Goal: Task Accomplishment & Management: Complete application form

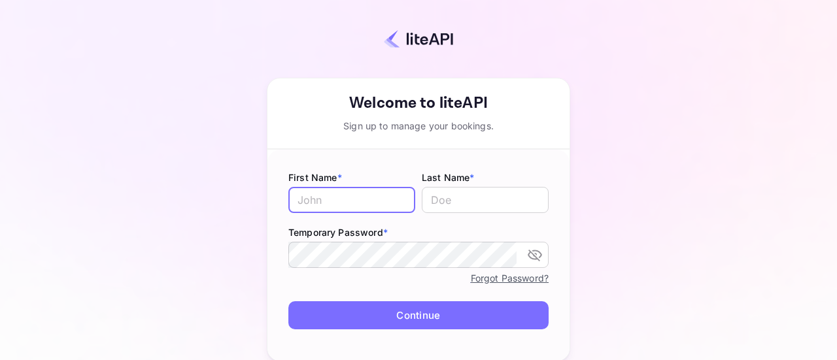
click at [360, 187] on input "text" at bounding box center [351, 200] width 127 height 26
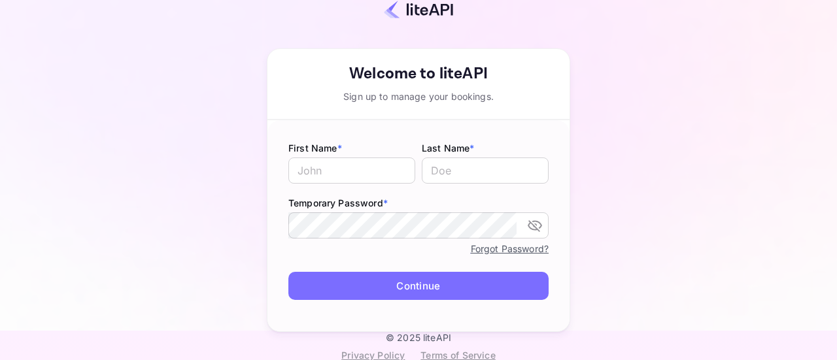
click at [706, 108] on div "Your account has been created successfully, a confirmation link has been sent t…" at bounding box center [419, 161] width 722 height 341
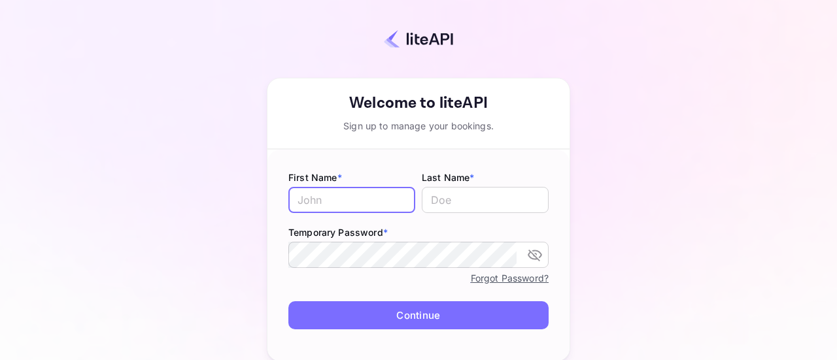
click at [303, 197] on input "text" at bounding box center [351, 200] width 127 height 26
type input "youssef"
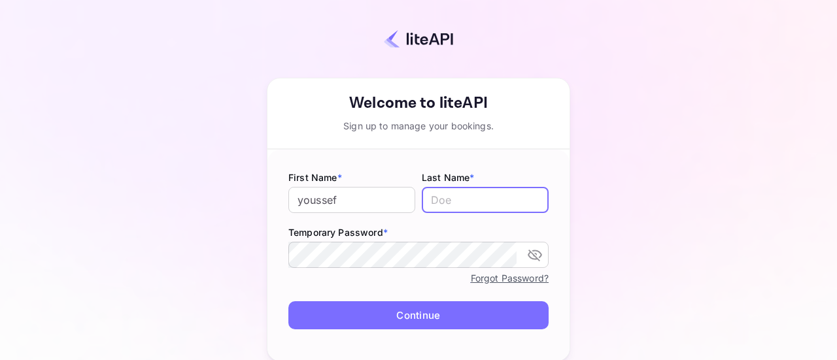
click at [493, 197] on input "text" at bounding box center [485, 200] width 127 height 26
type input "Ait moulid"
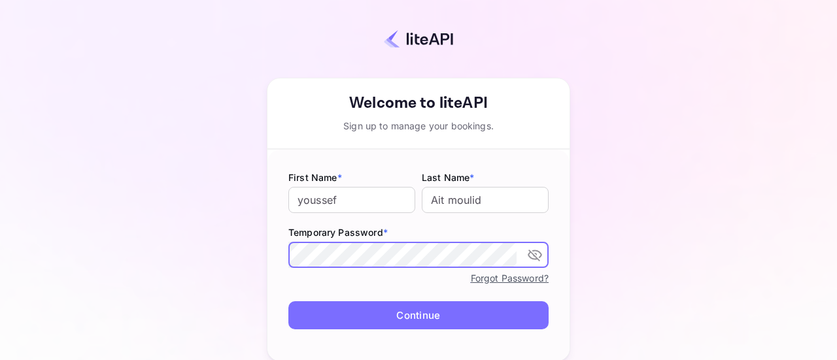
click at [530, 250] on icon "toggle password visibility" at bounding box center [535, 256] width 14 height 12
click at [409, 311] on button "Continue" at bounding box center [418, 315] width 260 height 28
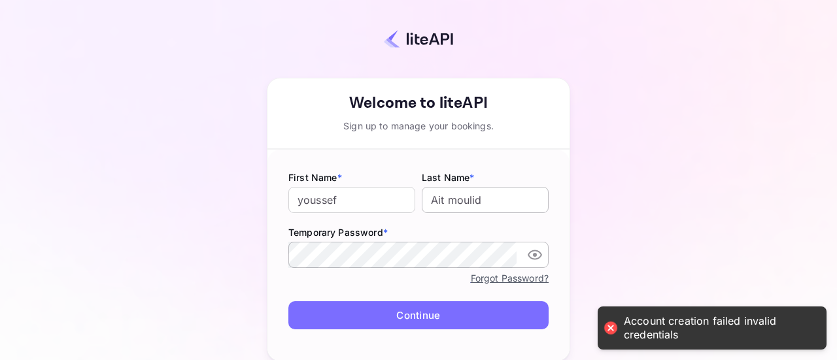
scroll to position [29, 0]
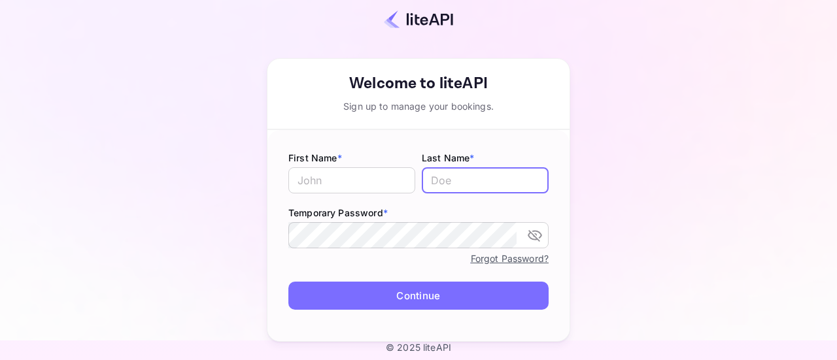
scroll to position [29, 0]
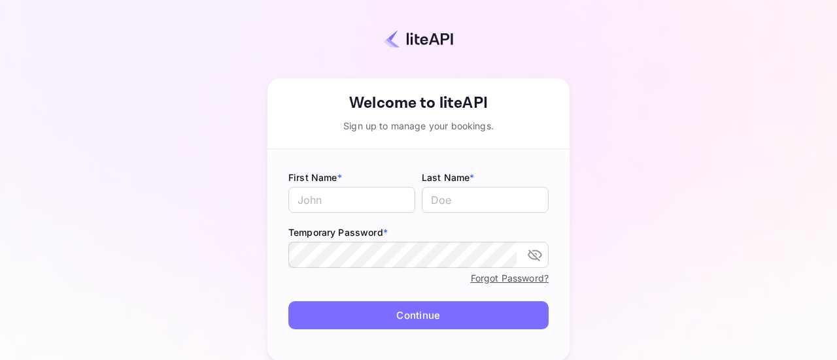
click at [633, 139] on div "Your account has been created successfully, a confirmation link has been sent t…" at bounding box center [419, 191] width 722 height 341
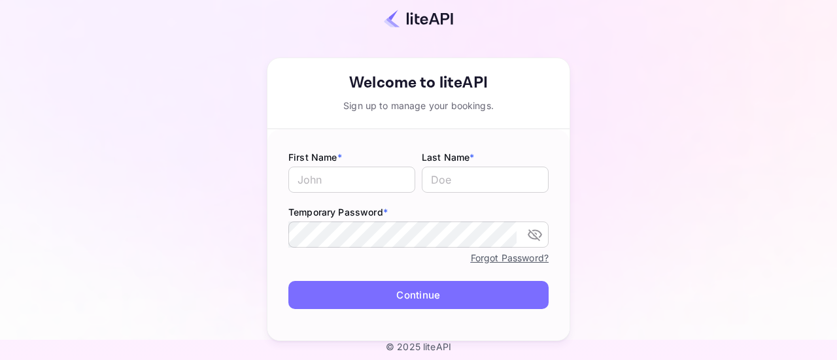
scroll to position [29, 0]
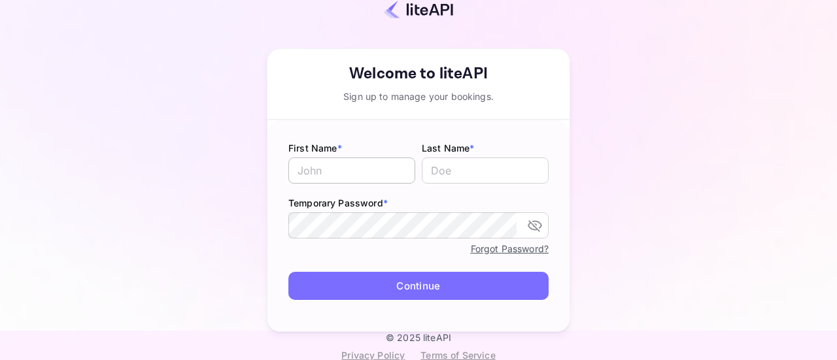
click at [361, 168] on input "text" at bounding box center [351, 171] width 127 height 26
click at [432, 171] on input "text" at bounding box center [485, 171] width 127 height 26
click at [620, 112] on div "Your account has been created successfully, a confirmation link has been sent t…" at bounding box center [419, 161] width 722 height 341
click at [366, 168] on input "text" at bounding box center [351, 171] width 127 height 26
type input "youssef"
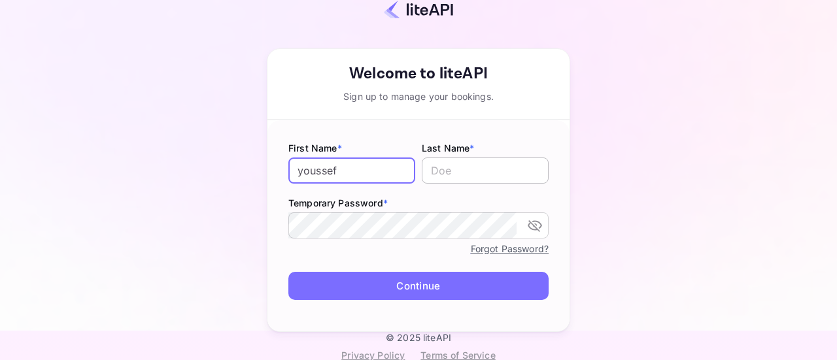
click at [448, 171] on input "text" at bounding box center [485, 171] width 127 height 26
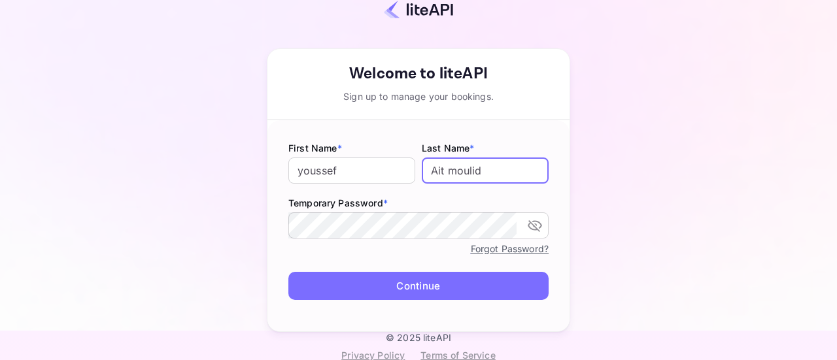
type input "Ait moulid"
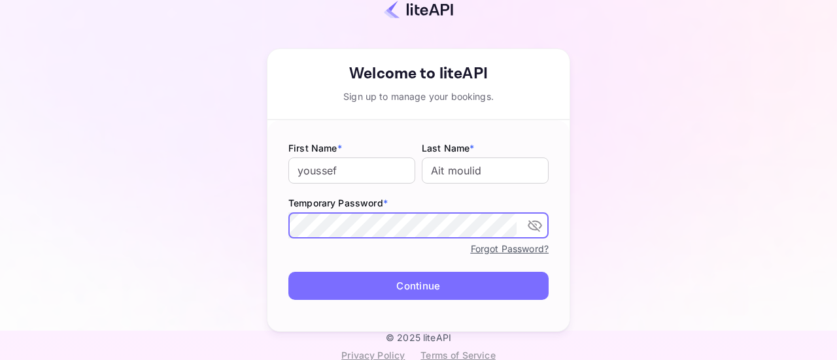
click at [403, 288] on button "Continue" at bounding box center [418, 286] width 260 height 28
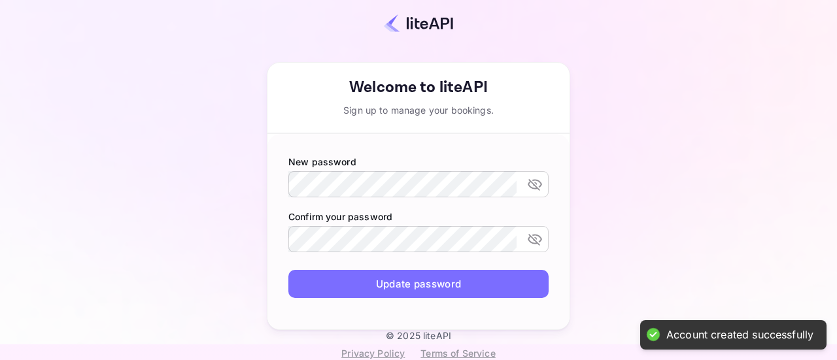
scroll to position [14, 0]
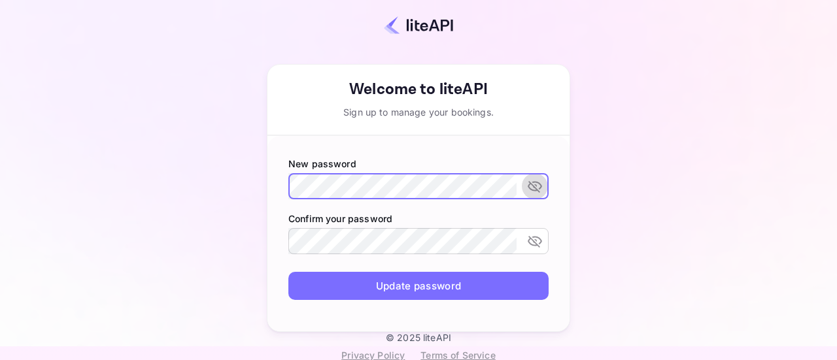
click at [527, 185] on icon "toggle password visibility" at bounding box center [535, 187] width 16 height 16
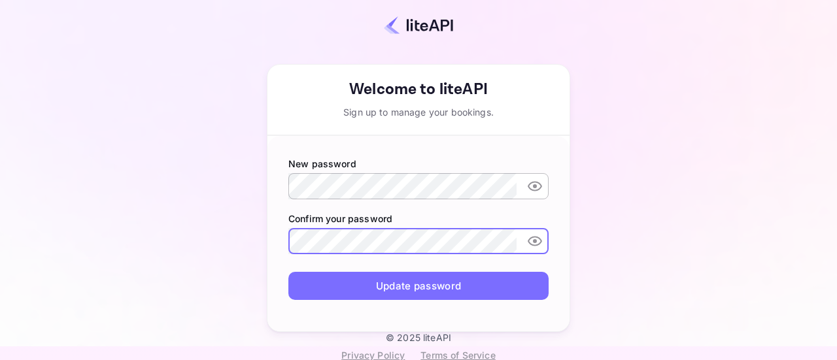
drag, startPoint x: 730, startPoint y: 99, endPoint x: 694, endPoint y: 136, distance: 51.8
click at [729, 99] on div "Your account has been created successfully, a confirmation link has been sent t…" at bounding box center [419, 169] width 722 height 325
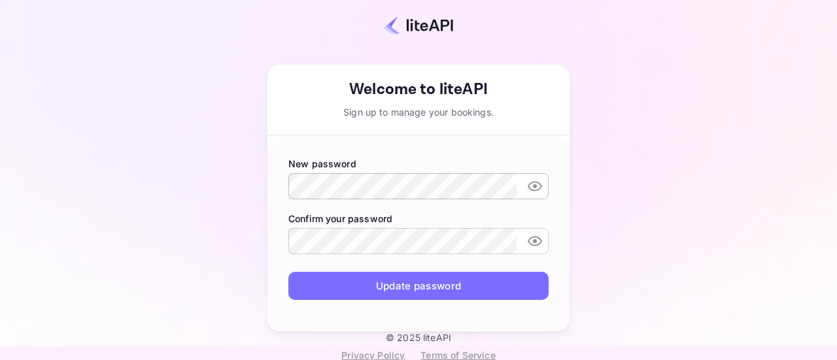
click at [436, 285] on button "Update password" at bounding box center [418, 286] width 260 height 28
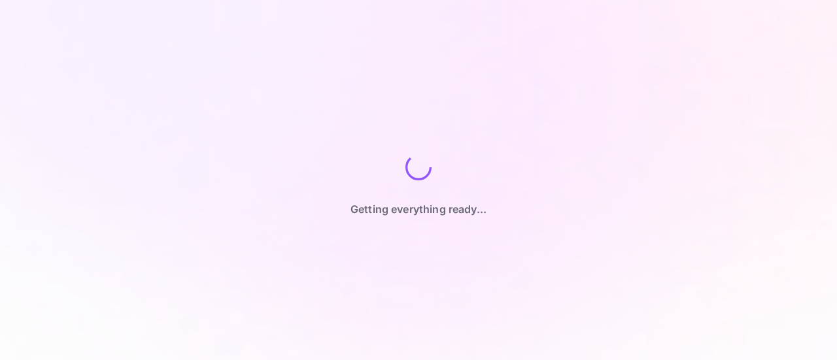
scroll to position [0, 0]
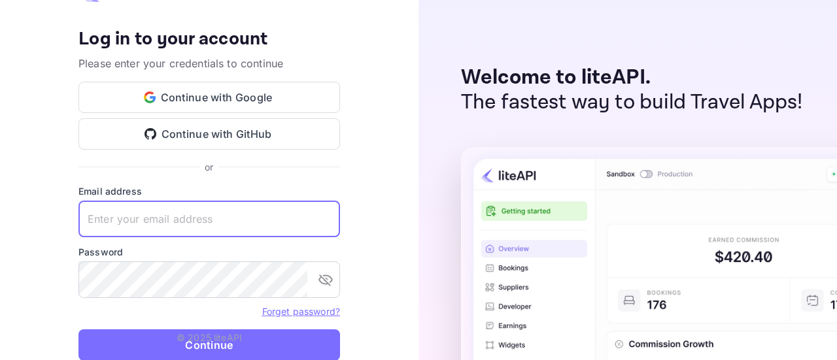
click at [204, 220] on input "text" at bounding box center [209, 219] width 262 height 37
paste input "agent@nuitee.com"
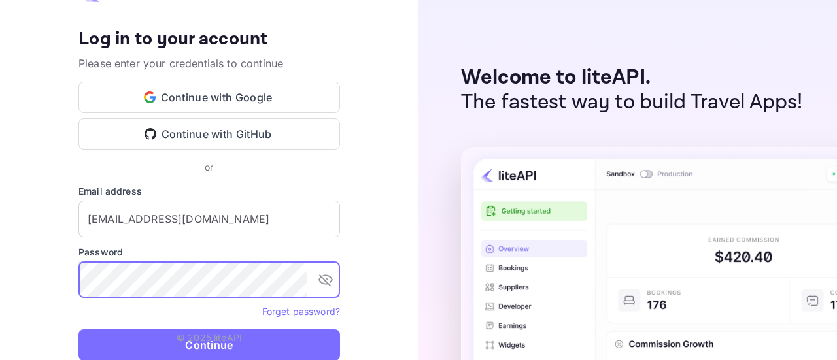
click at [321, 279] on icon "toggle password visibility" at bounding box center [326, 280] width 16 height 16
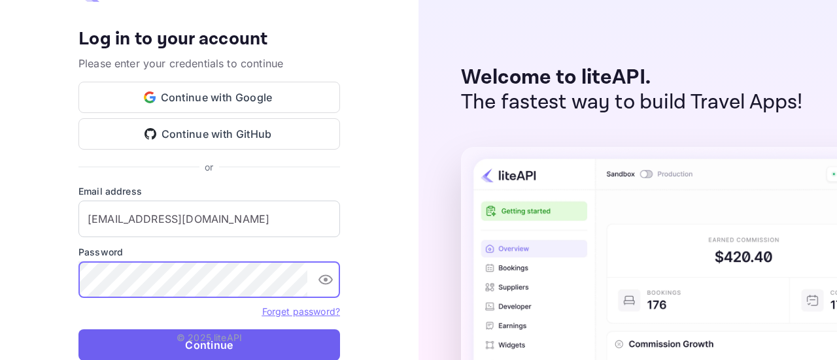
click at [197, 346] on button "Continue" at bounding box center [209, 345] width 262 height 31
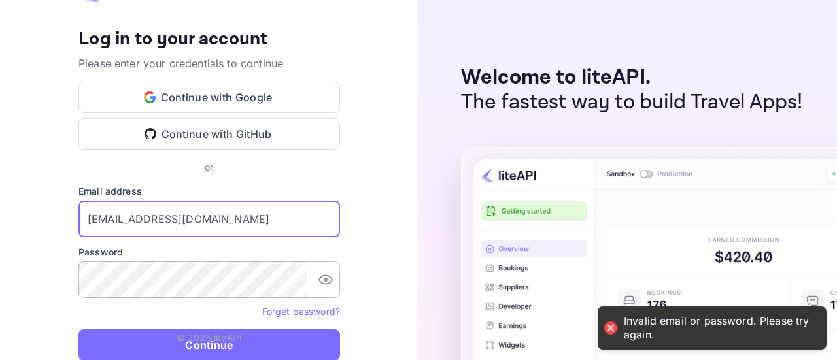
click at [214, 223] on input "agent@nuitee.com" at bounding box center [209, 219] width 262 height 37
click at [264, 215] on input "agent@nuitee.com" at bounding box center [209, 219] width 262 height 37
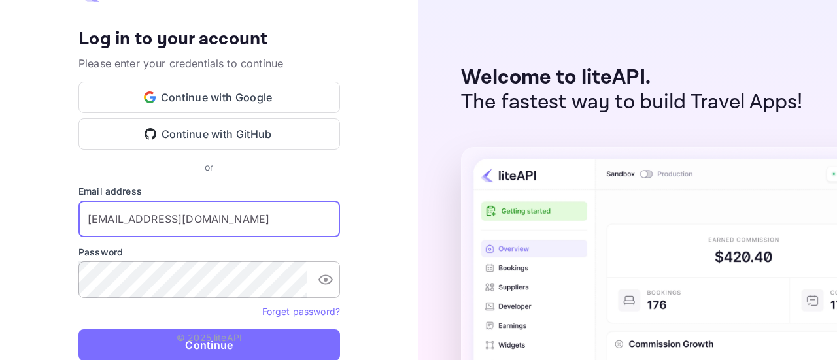
click at [200, 226] on input "agent@nuitee.com" at bounding box center [209, 219] width 262 height 37
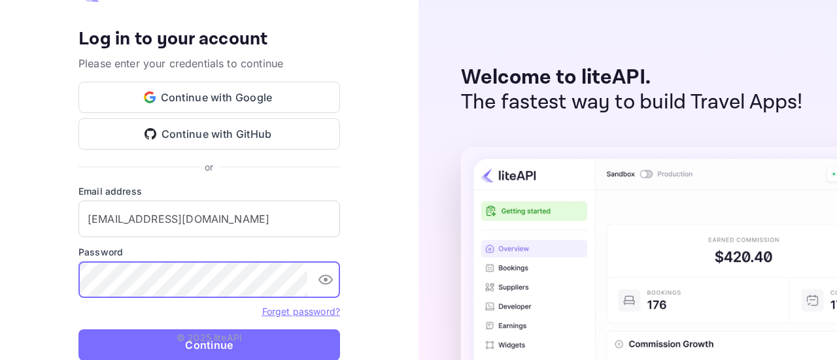
click at [192, 343] on p "© 2025 liteAPI" at bounding box center [209, 338] width 65 height 14
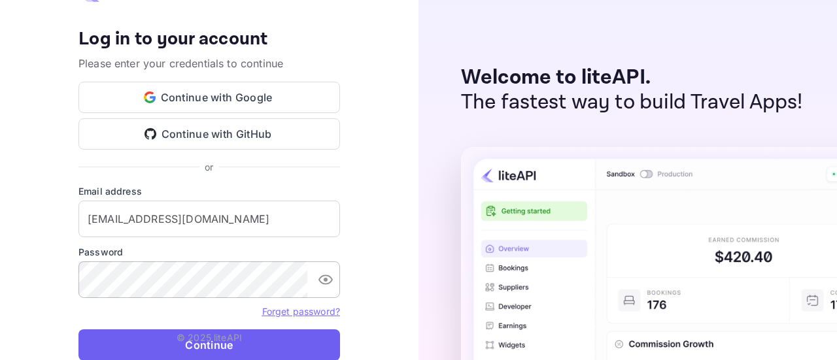
click at [145, 345] on button "Continue" at bounding box center [209, 345] width 262 height 31
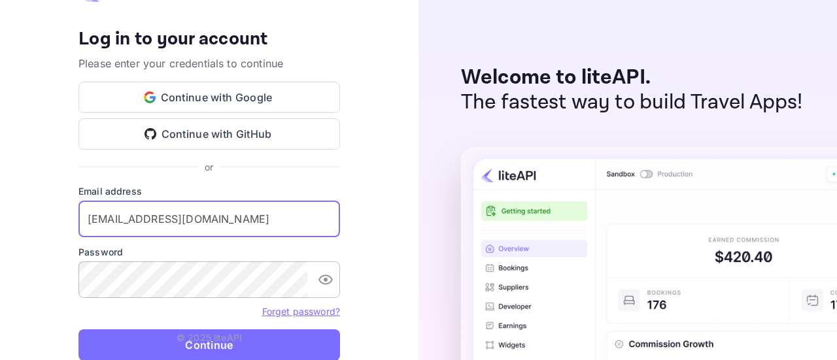
drag, startPoint x: 199, startPoint y: 224, endPoint x: 59, endPoint y: 223, distance: 139.9
click at [59, 223] on div "Your account has been created successfully, a confirmation link has been sent t…" at bounding box center [209, 180] width 419 height 360
paste input "y.aitmoulid+"
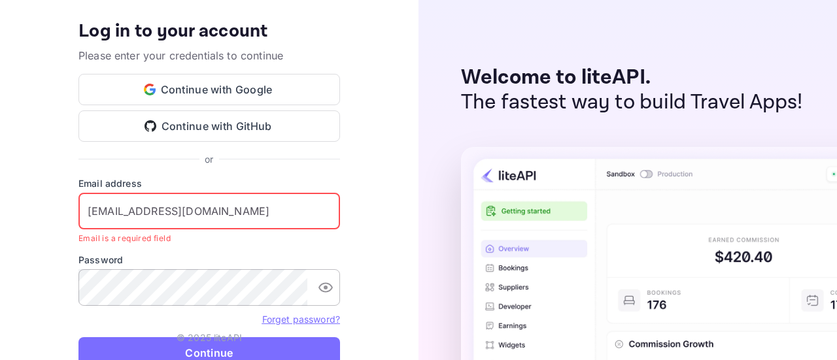
click at [88, 209] on input "y.aitmoulid+agent@nuitee.com" at bounding box center [209, 211] width 262 height 37
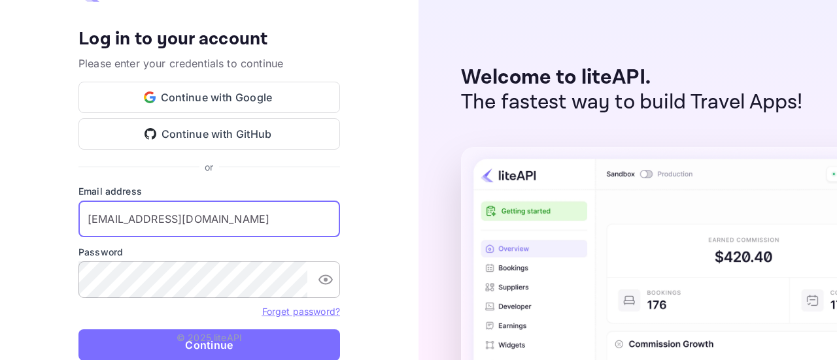
type input "y.aitmoulid+agent@nuitee.com"
click at [169, 344] on button "Continue" at bounding box center [209, 345] width 262 height 31
